Goal: Use online tool/utility: Utilize a website feature to perform a specific function

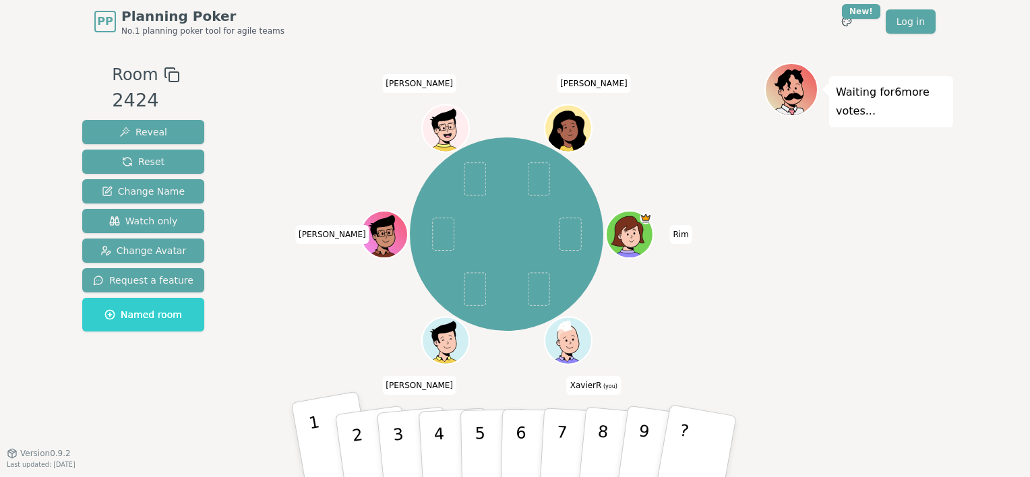
click at [307, 444] on button "1" at bounding box center [333, 446] width 84 height 111
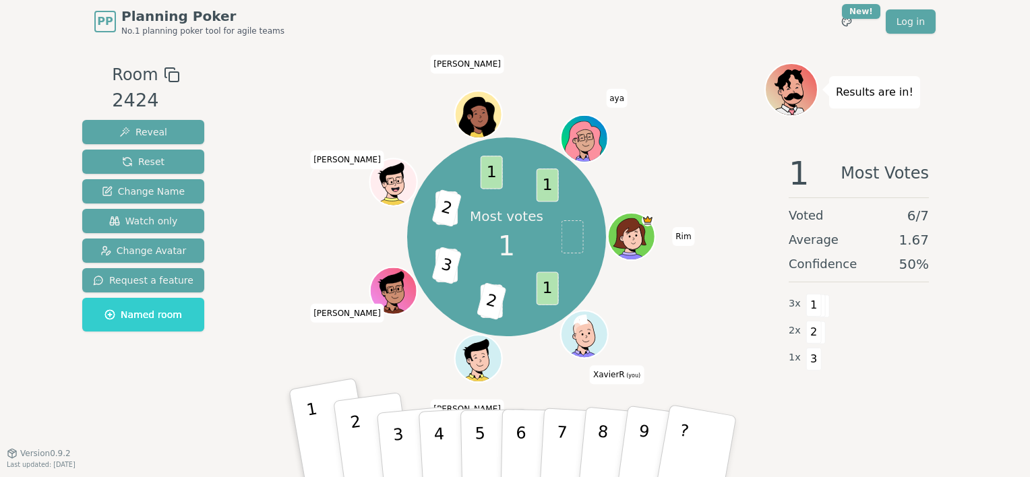
click at [367, 433] on button "2" at bounding box center [373, 446] width 80 height 109
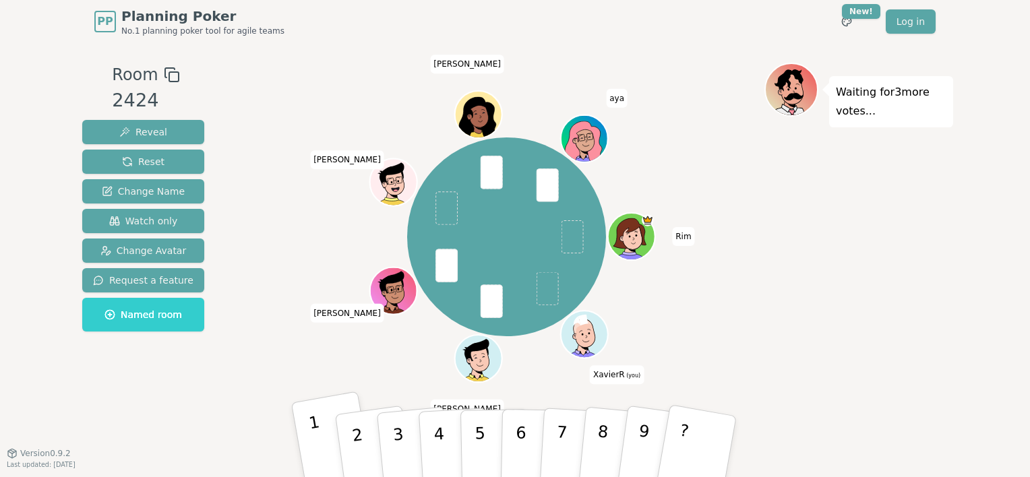
click at [313, 436] on p "1" at bounding box center [318, 448] width 23 height 73
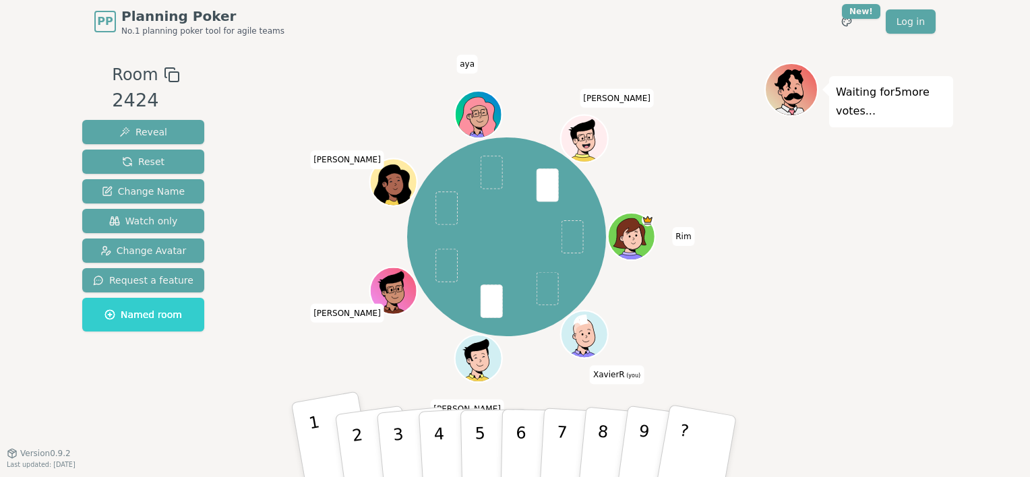
click at [313, 444] on p "1" at bounding box center [318, 448] width 23 height 73
click at [360, 442] on p "2" at bounding box center [359, 448] width 20 height 73
click at [431, 454] on button "4" at bounding box center [454, 446] width 73 height 105
click at [392, 448] on button "3" at bounding box center [413, 447] width 77 height 107
click at [438, 462] on p "4" at bounding box center [440, 447] width 15 height 73
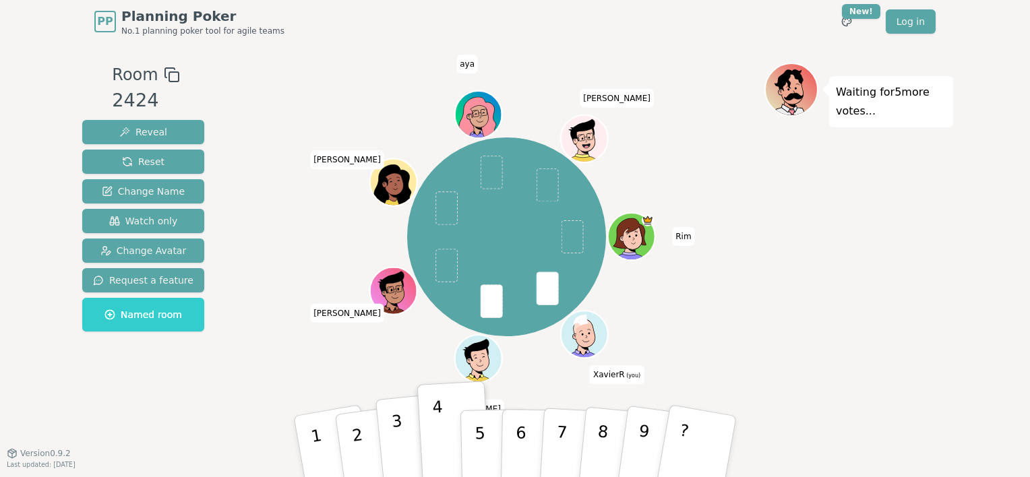
click at [386, 445] on button "3" at bounding box center [413, 447] width 77 height 107
click at [429, 444] on button "4" at bounding box center [454, 446] width 73 height 105
click at [404, 443] on button "3" at bounding box center [413, 447] width 77 height 107
click at [435, 442] on p "4" at bounding box center [440, 447] width 15 height 73
click at [414, 442] on button "3" at bounding box center [413, 447] width 77 height 107
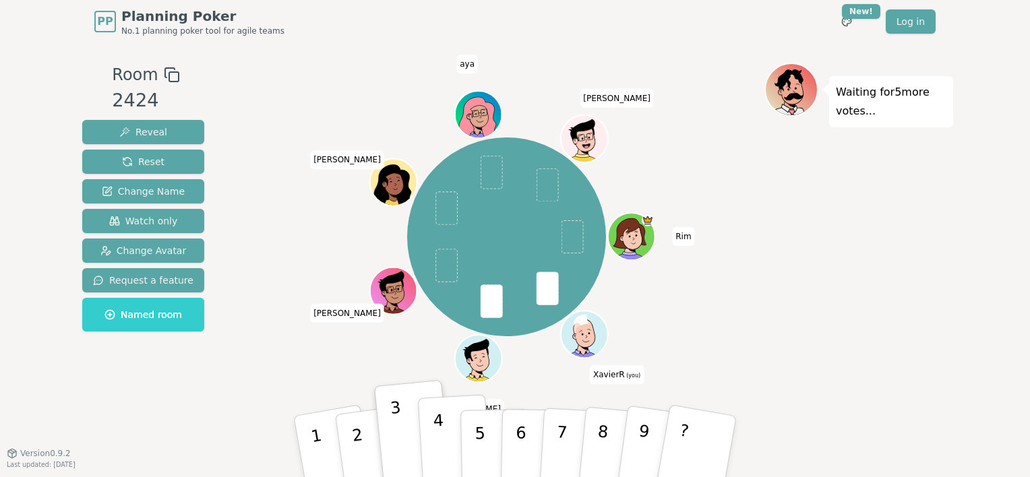
click at [441, 441] on p "4" at bounding box center [440, 447] width 15 height 73
click at [362, 447] on button "2" at bounding box center [373, 446] width 80 height 109
